Goal: Information Seeking & Learning: Find specific fact

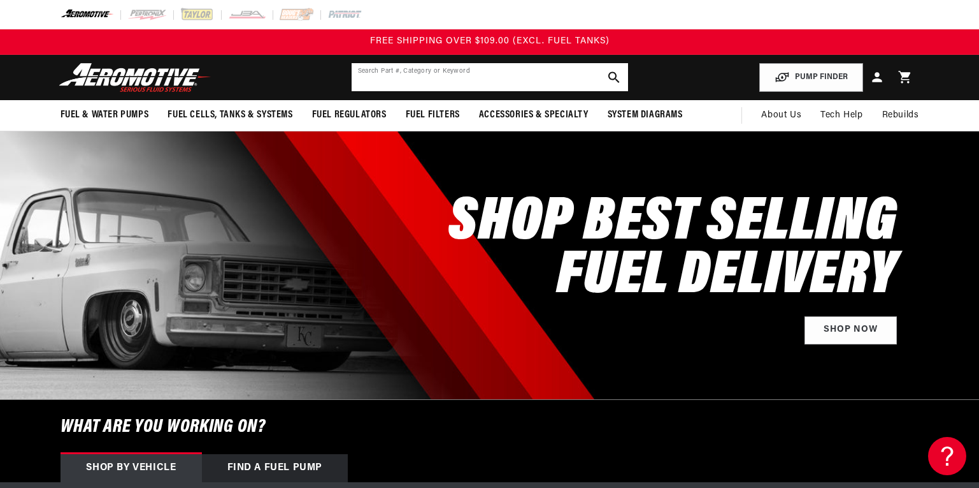
click at [475, 76] on input "text" at bounding box center [490, 77] width 277 height 28
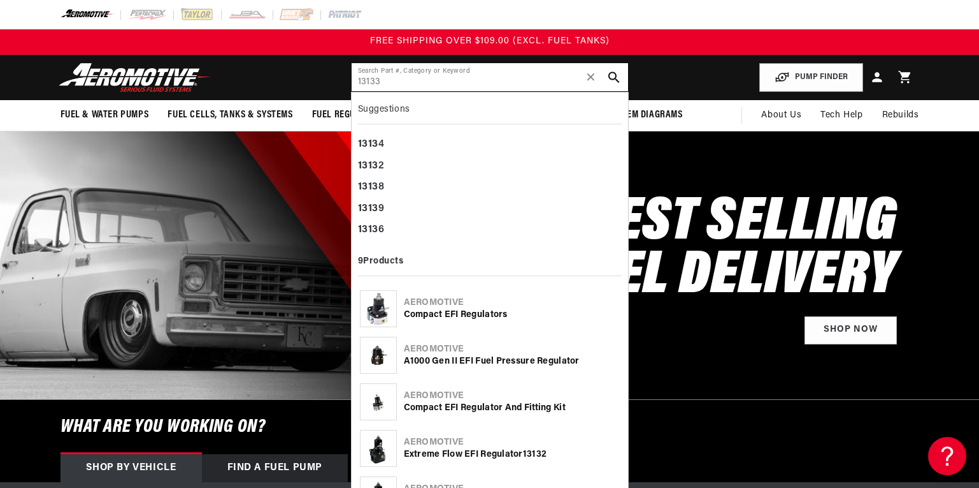
type input "13133"
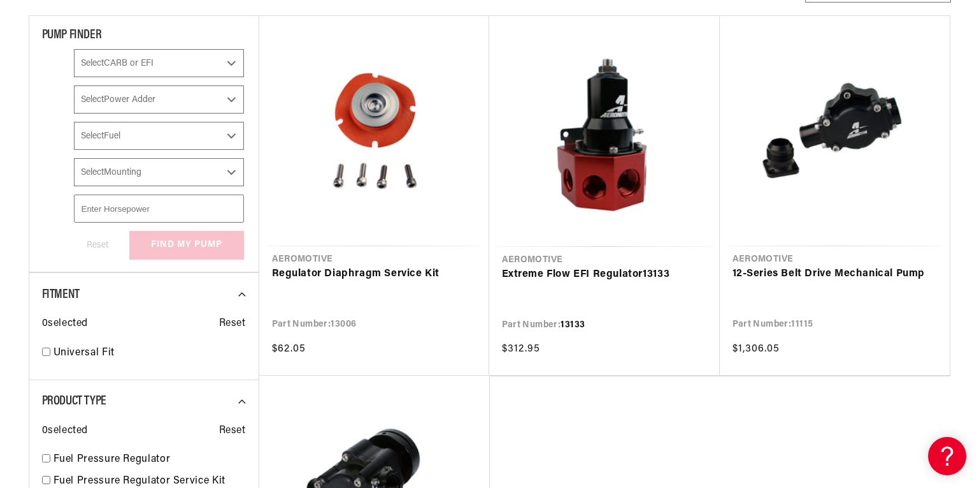
scroll to position [298, 0]
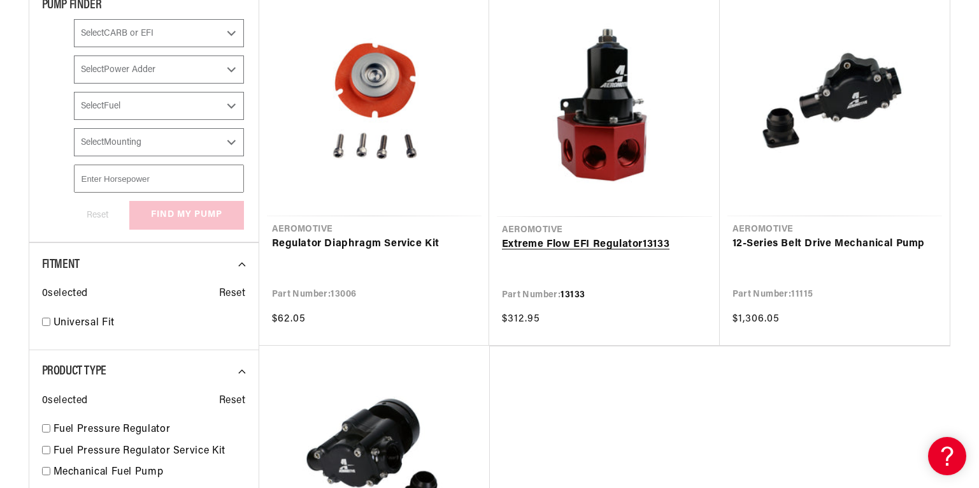
click at [609, 236] on link "Extreme Flow EFI Regulator 13133" at bounding box center [604, 244] width 205 height 17
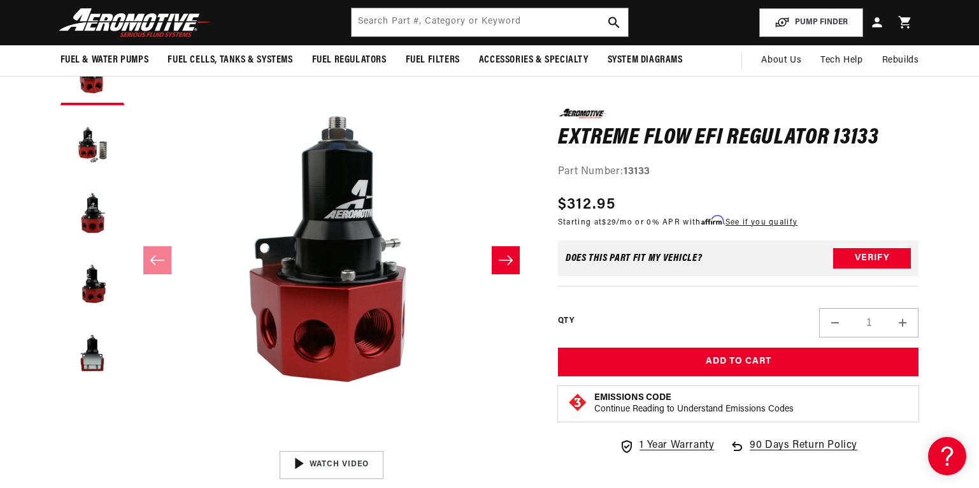
scroll to position [124, 0]
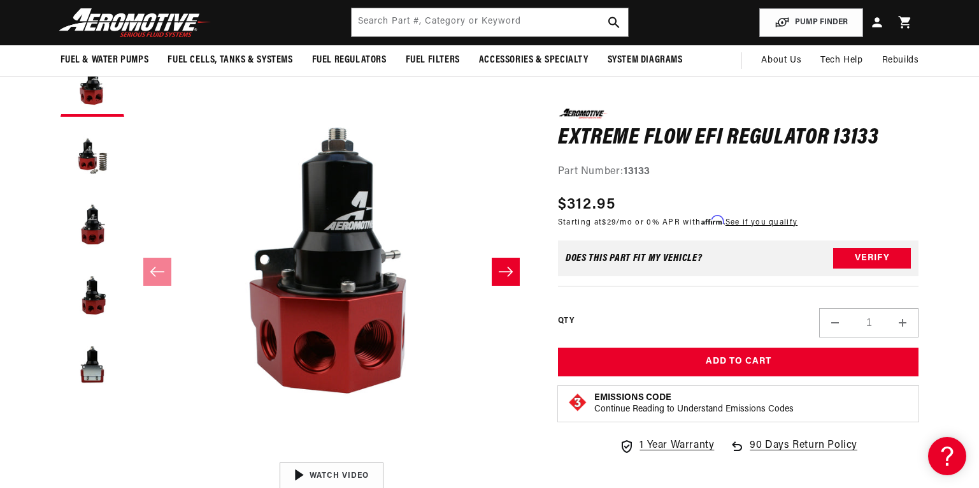
drag, startPoint x: 984, startPoint y: 32, endPoint x: 992, endPoint y: 69, distance: 37.9
click at [979, 69] on html "Skip to content Your cart Your cart is empty Loading... You may also like Subto…" at bounding box center [489, 120] width 979 height 488
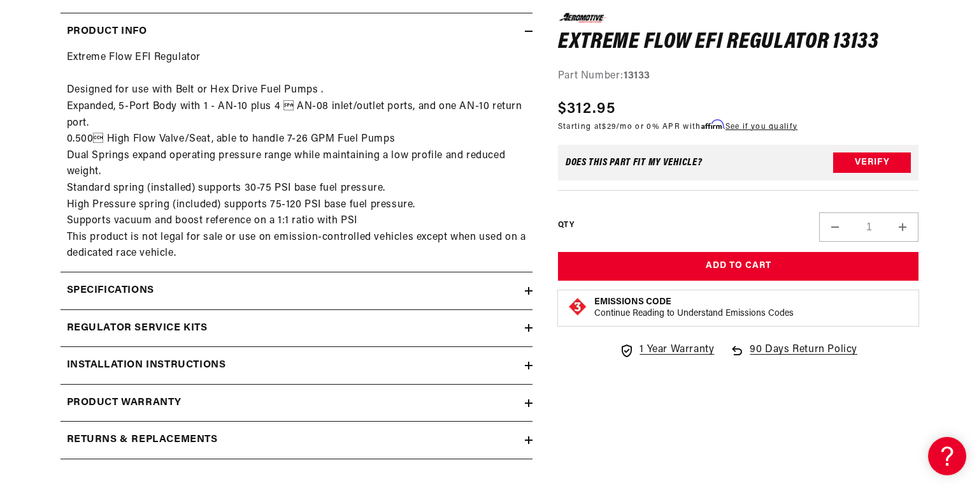
scroll to position [0, 0]
